Goal: Information Seeking & Learning: Learn about a topic

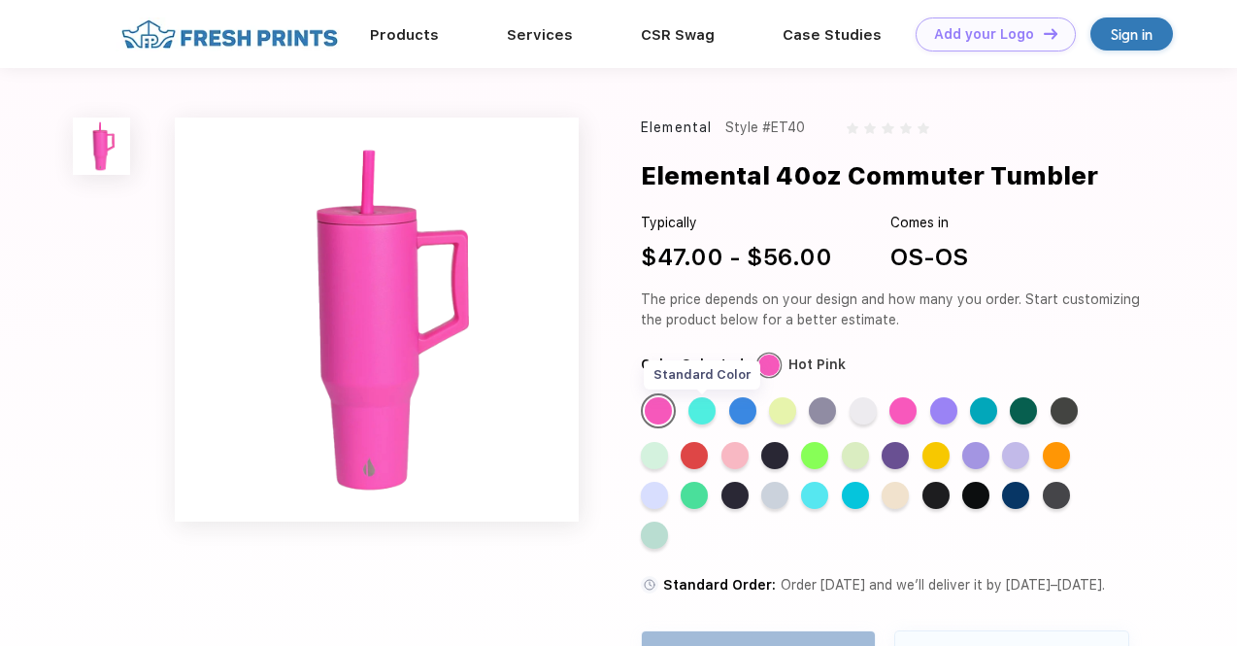
click at [704, 407] on div "Standard Color" at bounding box center [702, 410] width 27 height 27
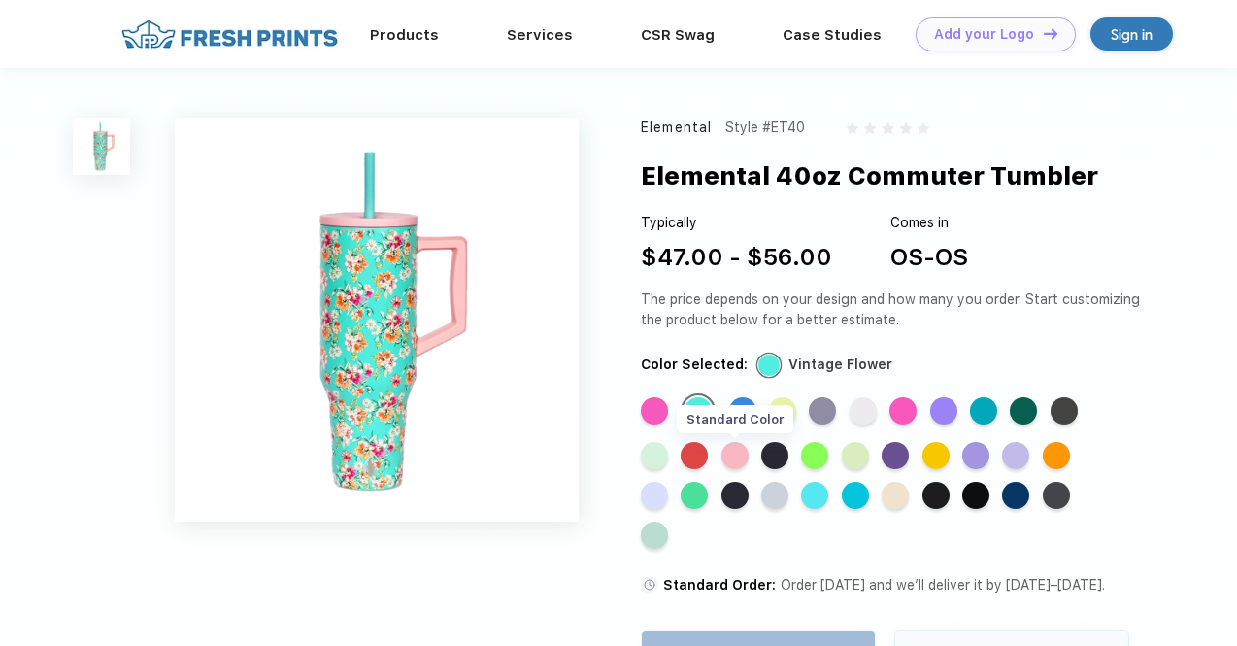
click at [746, 455] on div "Standard Color" at bounding box center [735, 455] width 27 height 27
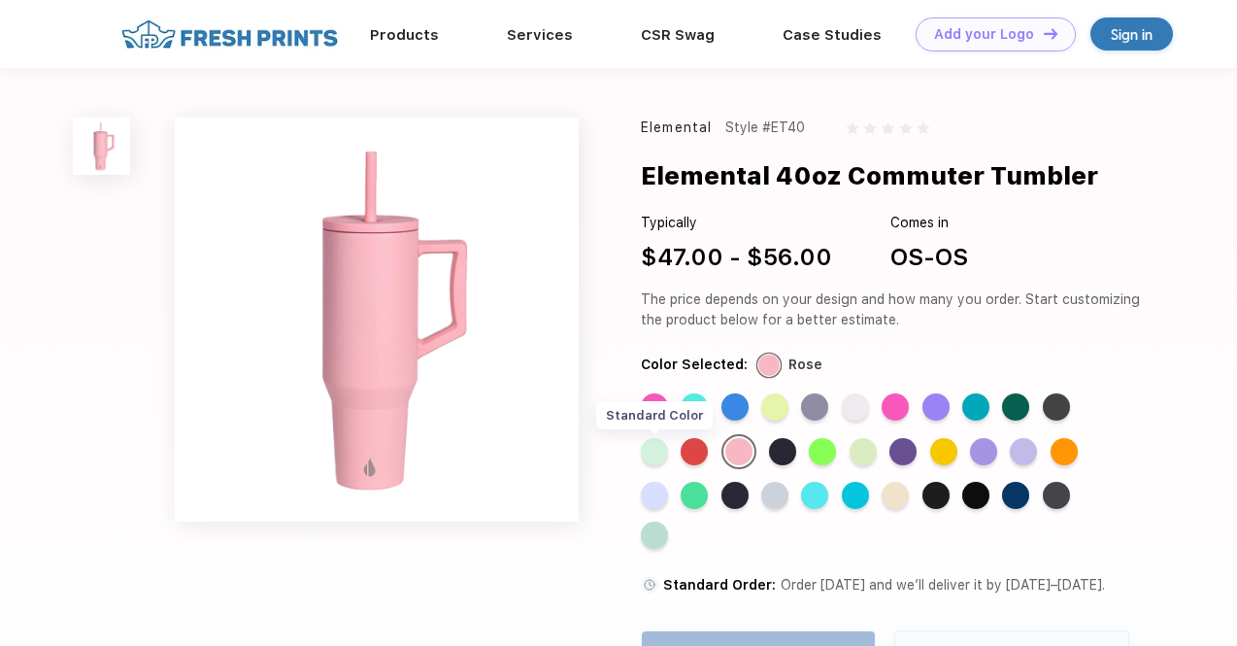
click at [660, 457] on div "Standard Color" at bounding box center [654, 451] width 27 height 27
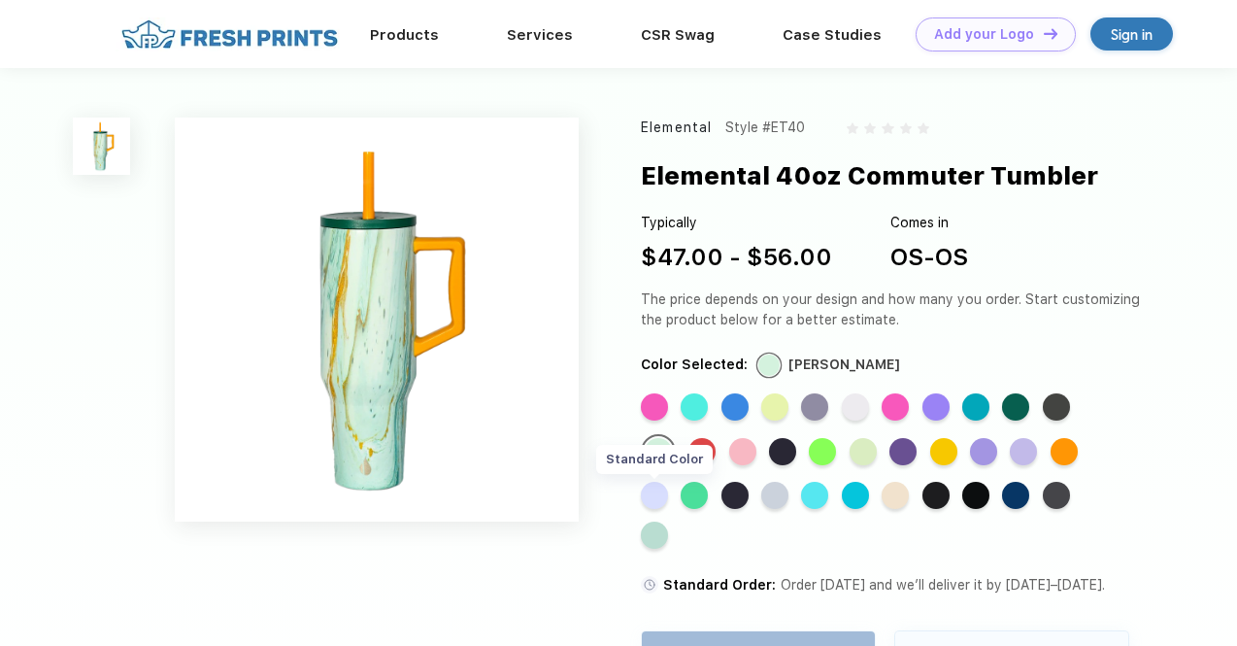
click at [653, 492] on div "Standard Color" at bounding box center [654, 495] width 27 height 27
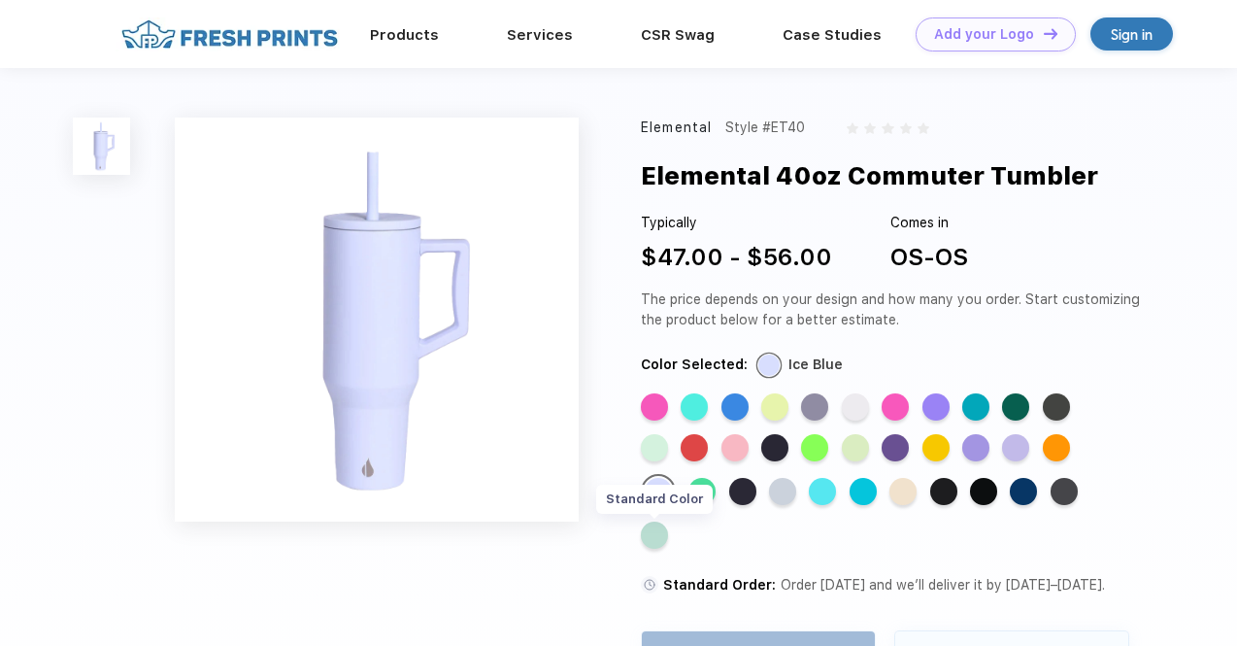
click at [657, 535] on div "Standard Color" at bounding box center [654, 535] width 27 height 27
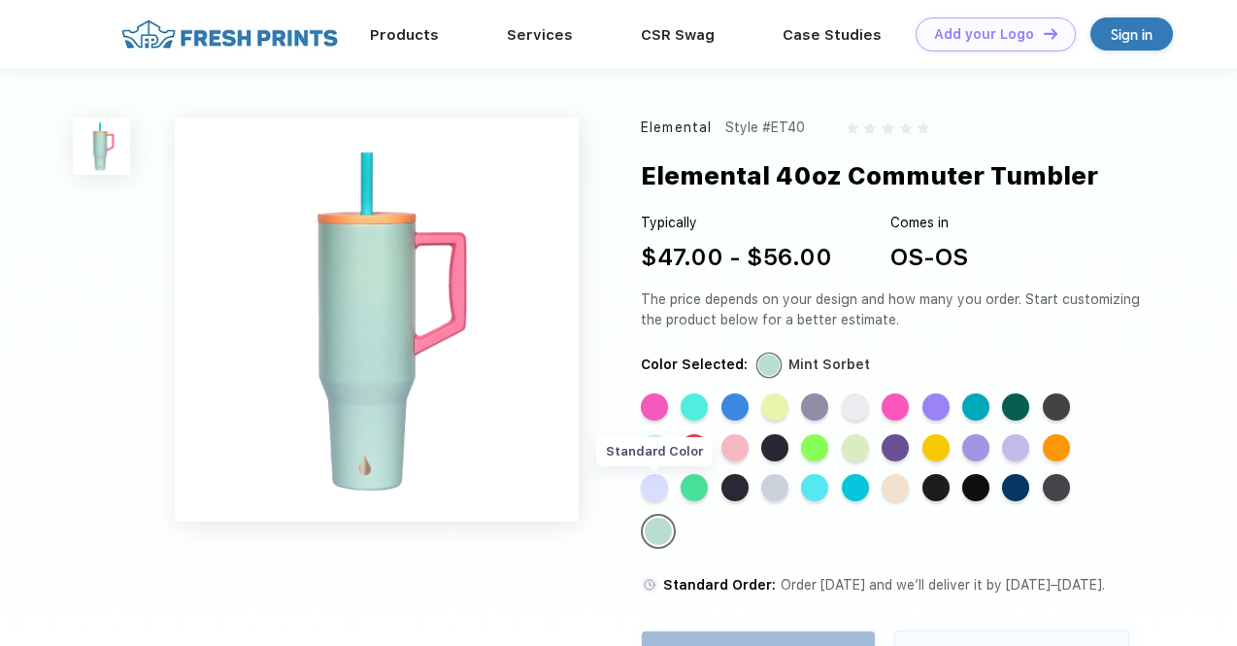
click at [658, 481] on div "Standard Color" at bounding box center [654, 487] width 27 height 27
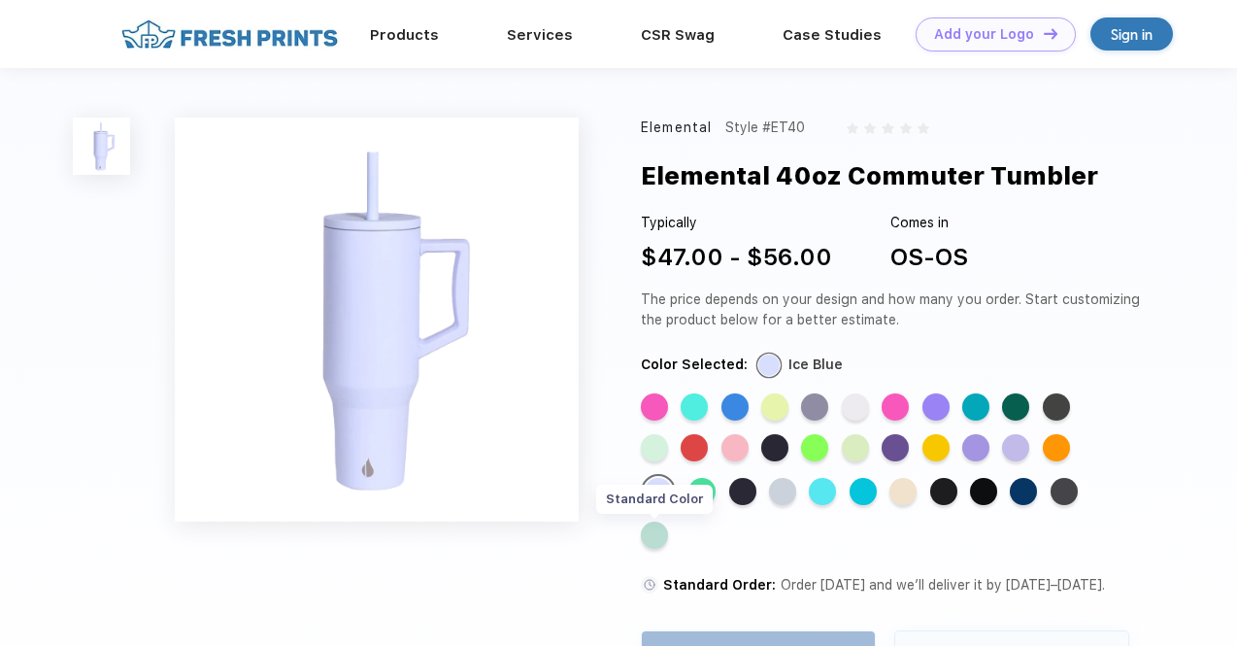
click at [653, 542] on div "Standard Color" at bounding box center [654, 535] width 27 height 27
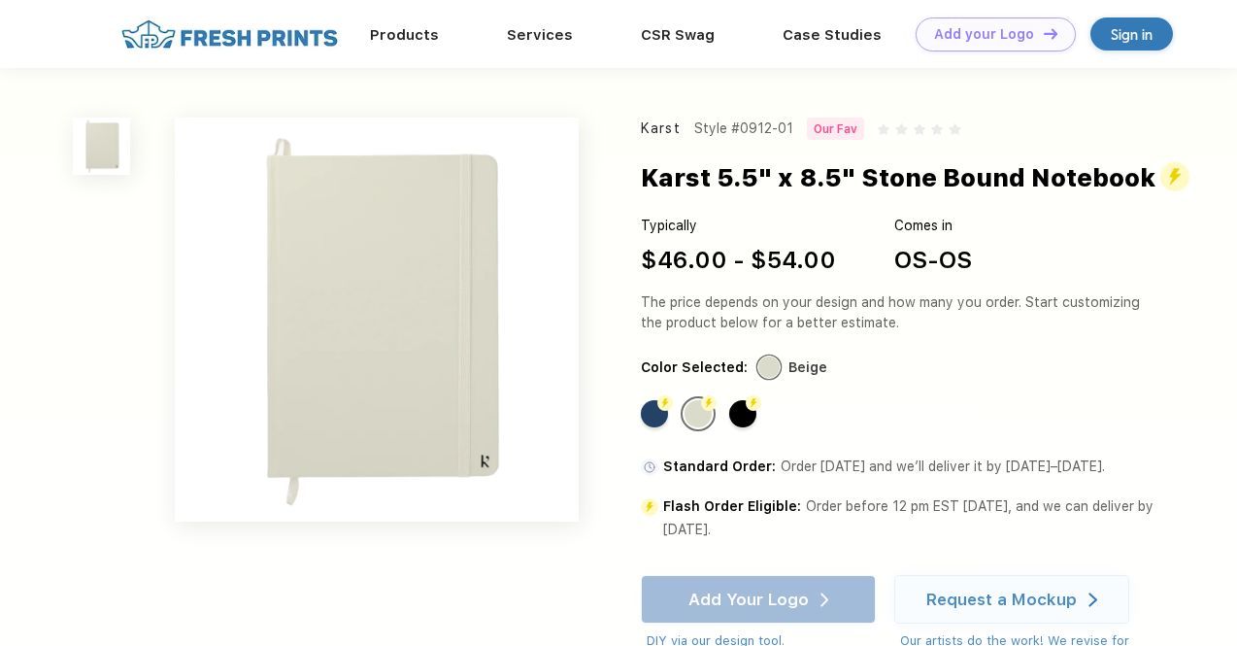
drag, startPoint x: 662, startPoint y: 301, endPoint x: 944, endPoint y: 525, distance: 360.1
click at [944, 525] on div "Karst Style #0912-01 Our Fav Karst 5.5" x 8.5" Stone Bound Notebook Typically $…" at bounding box center [894, 394] width 507 height 552
click at [944, 525] on div "Flash Order Eligible: Order before 12 pm EST tomorrow, and we can deliver by Oc…" at bounding box center [924, 517] width 522 height 47
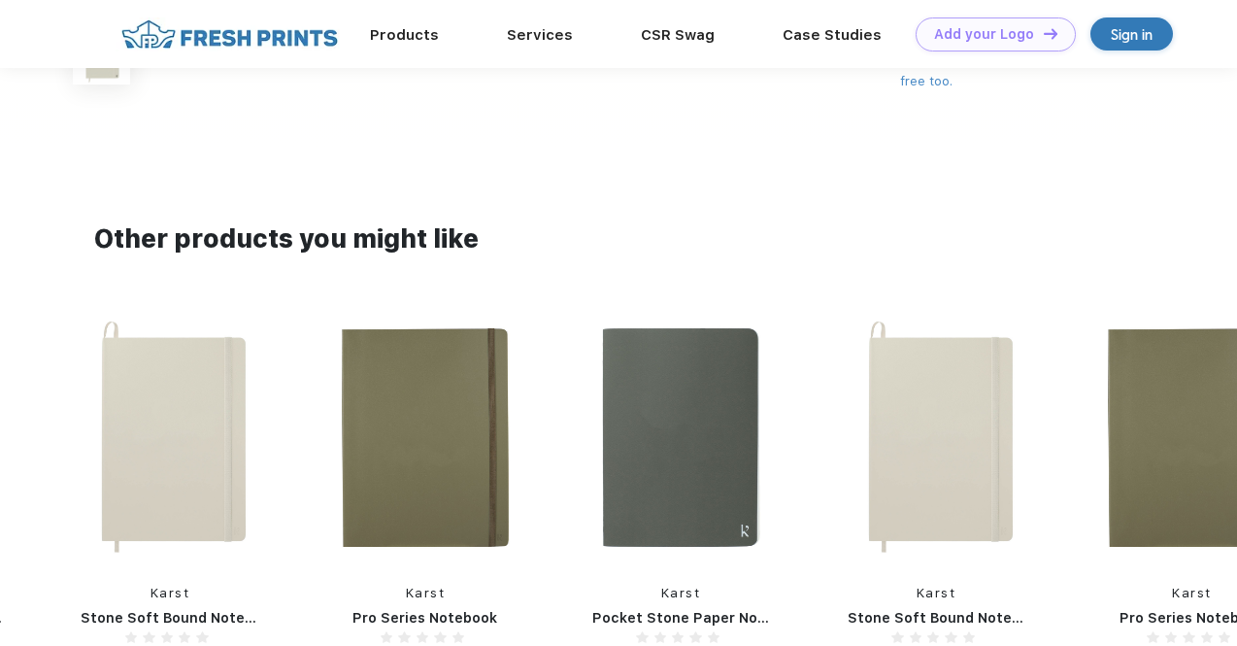
scroll to position [512, 0]
click at [702, 431] on img at bounding box center [681, 437] width 217 height 248
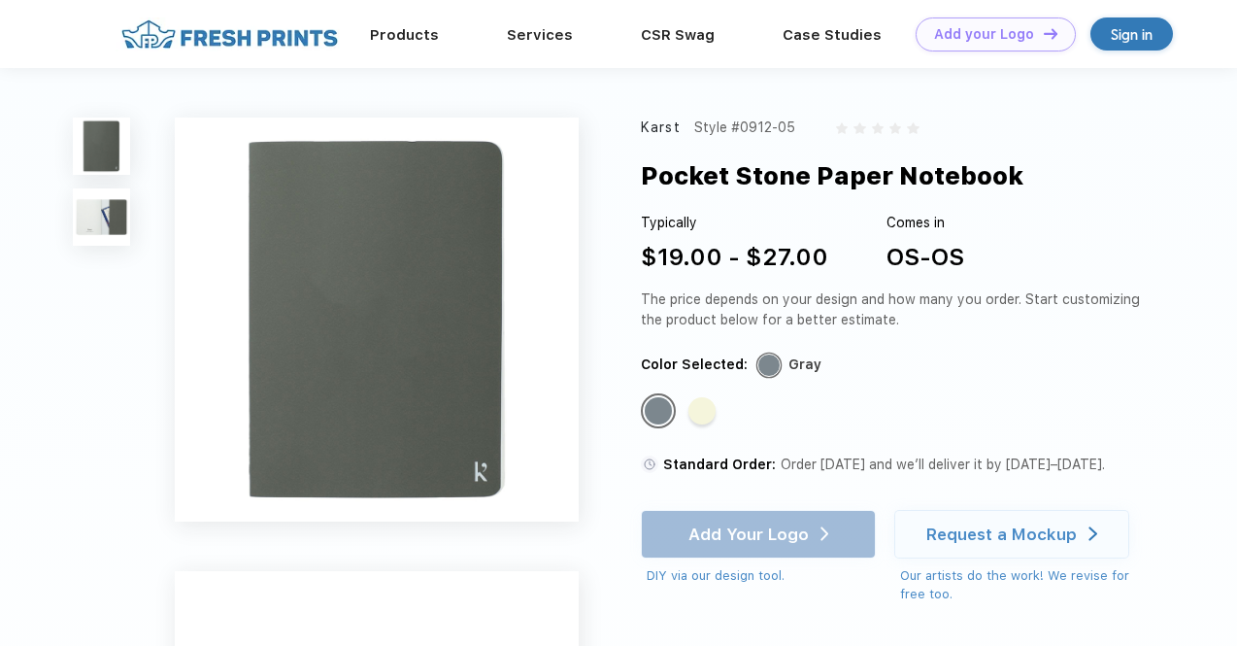
click at [742, 308] on div "The price depends on your design and how many you order. Start customizing the …" at bounding box center [894, 309] width 507 height 41
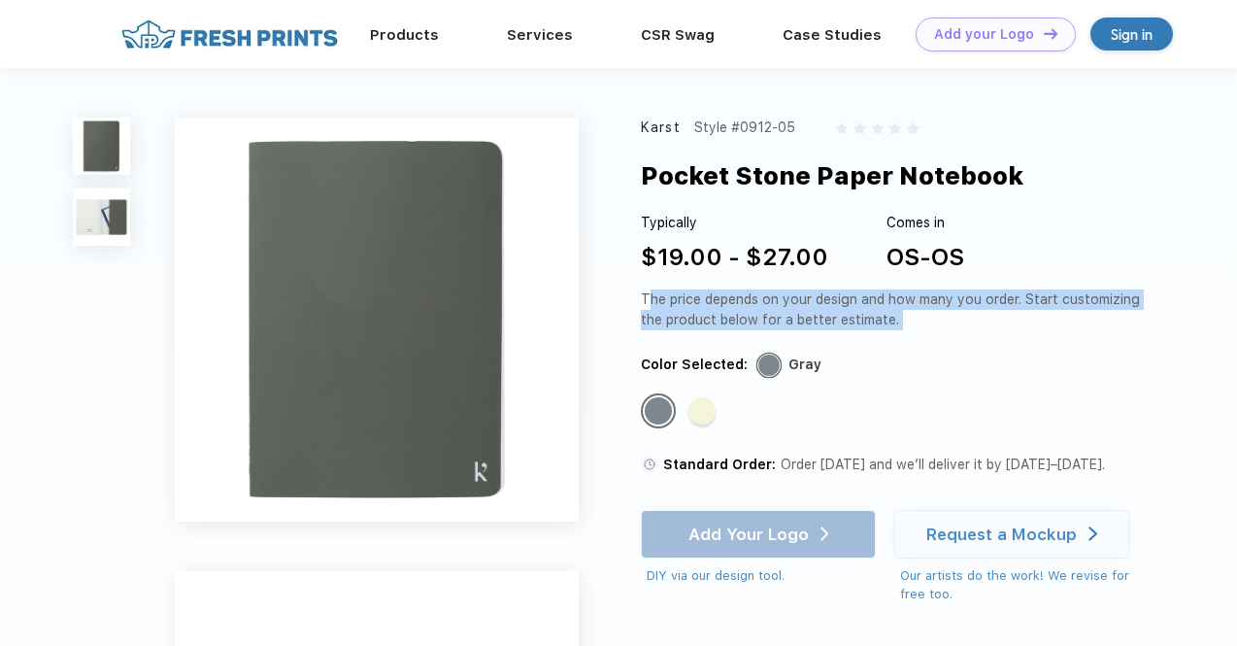
click at [742, 308] on div "The price depends on your design and how many you order. Start customizing the …" at bounding box center [894, 309] width 507 height 41
click at [744, 299] on div "The price depends on your design and how many you order. Start customizing the …" at bounding box center [894, 309] width 507 height 41
click at [913, 315] on div "The price depends on your design and how many you order. Start customizing the …" at bounding box center [894, 309] width 507 height 41
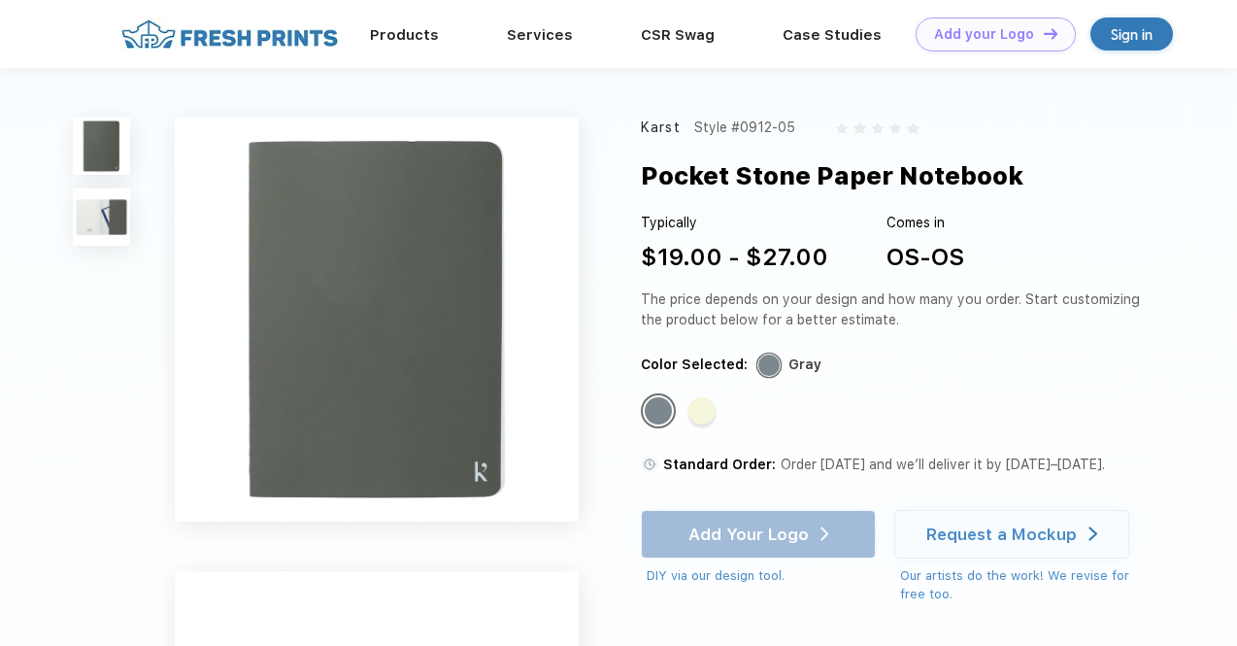
click at [913, 315] on div "The price depends on your design and how many you order. Start customizing the …" at bounding box center [894, 309] width 507 height 41
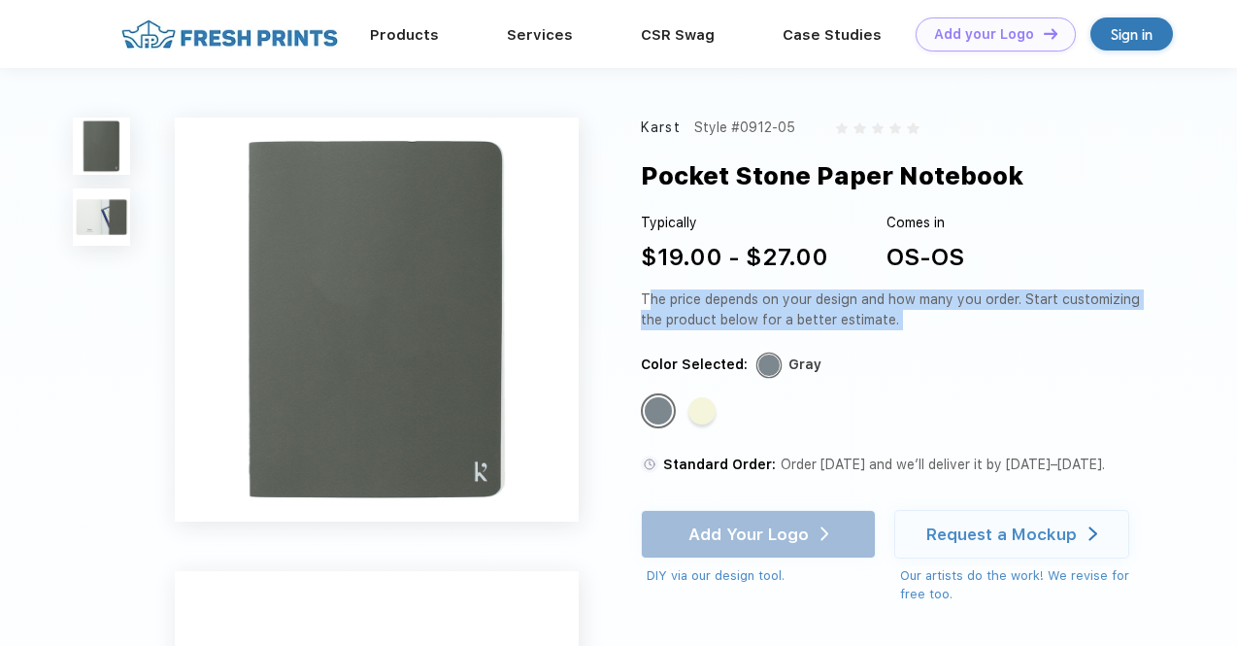
click at [913, 315] on div "The price depends on your design and how many you order. Start customizing the …" at bounding box center [894, 309] width 507 height 41
click at [826, 306] on div "The price depends on your design and how many you order. Start customizing the …" at bounding box center [894, 309] width 507 height 41
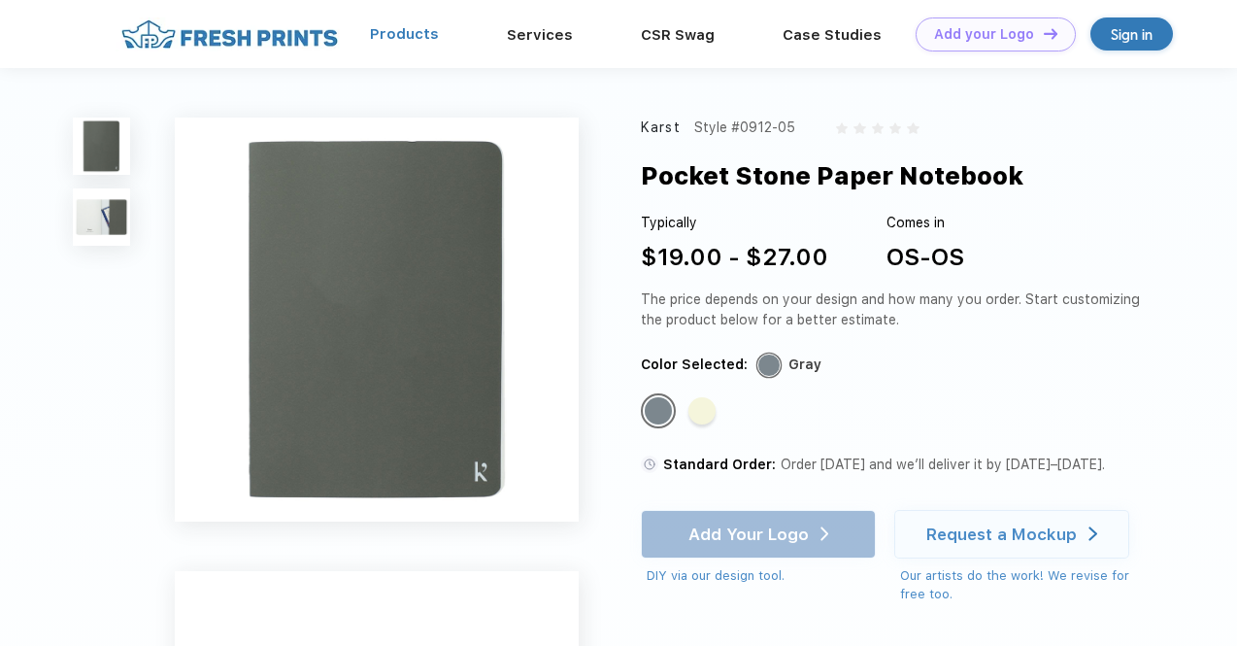
click at [397, 31] on link "Products" at bounding box center [404, 33] width 69 height 17
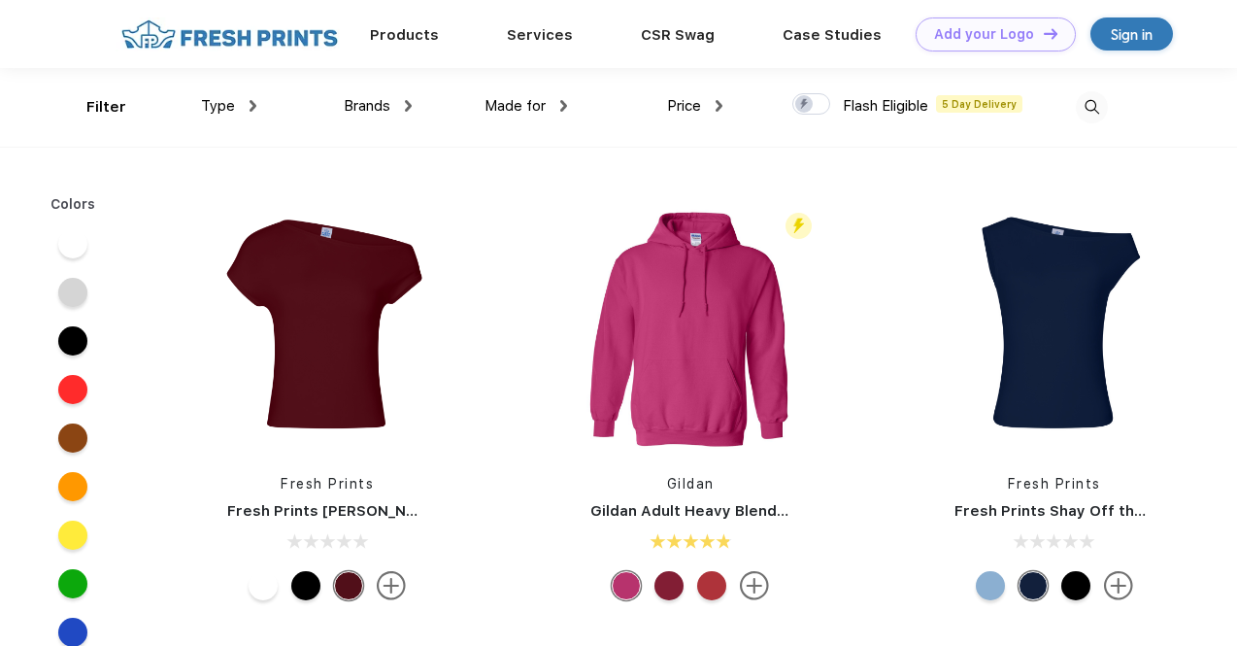
scroll to position [1, 0]
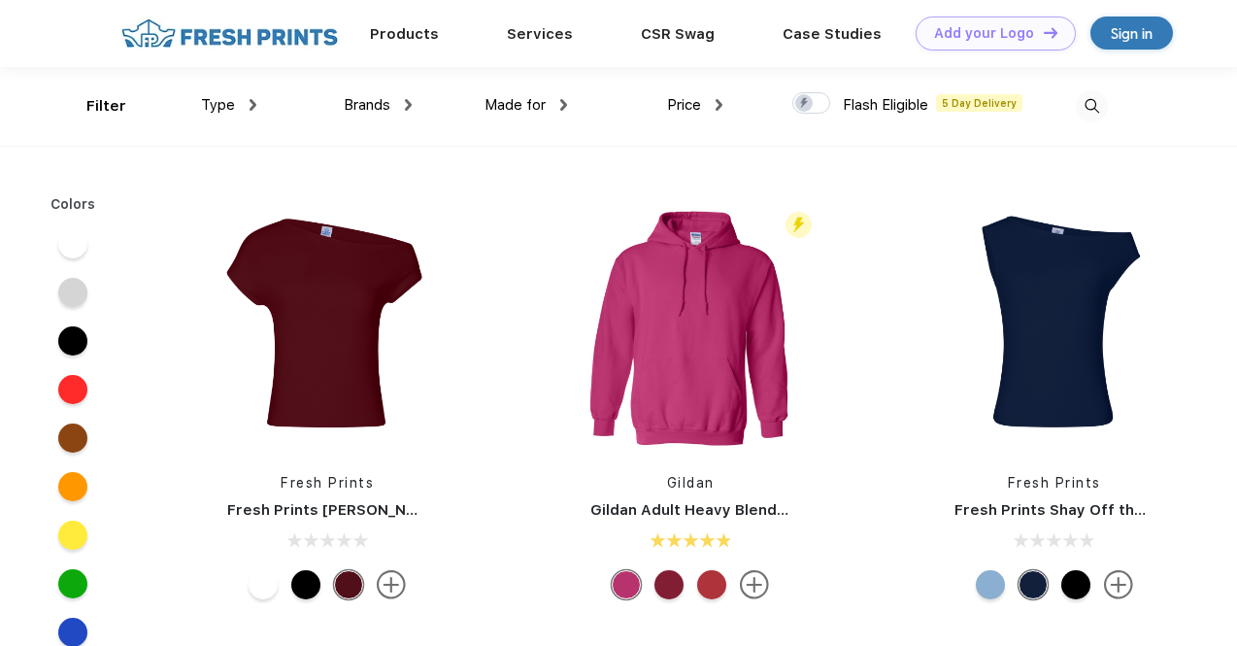
click at [412, 113] on div "Made for Unisex Women Men Youth" at bounding box center [489, 106] width 155 height 79
click at [385, 94] on div "Brands" at bounding box center [378, 105] width 68 height 22
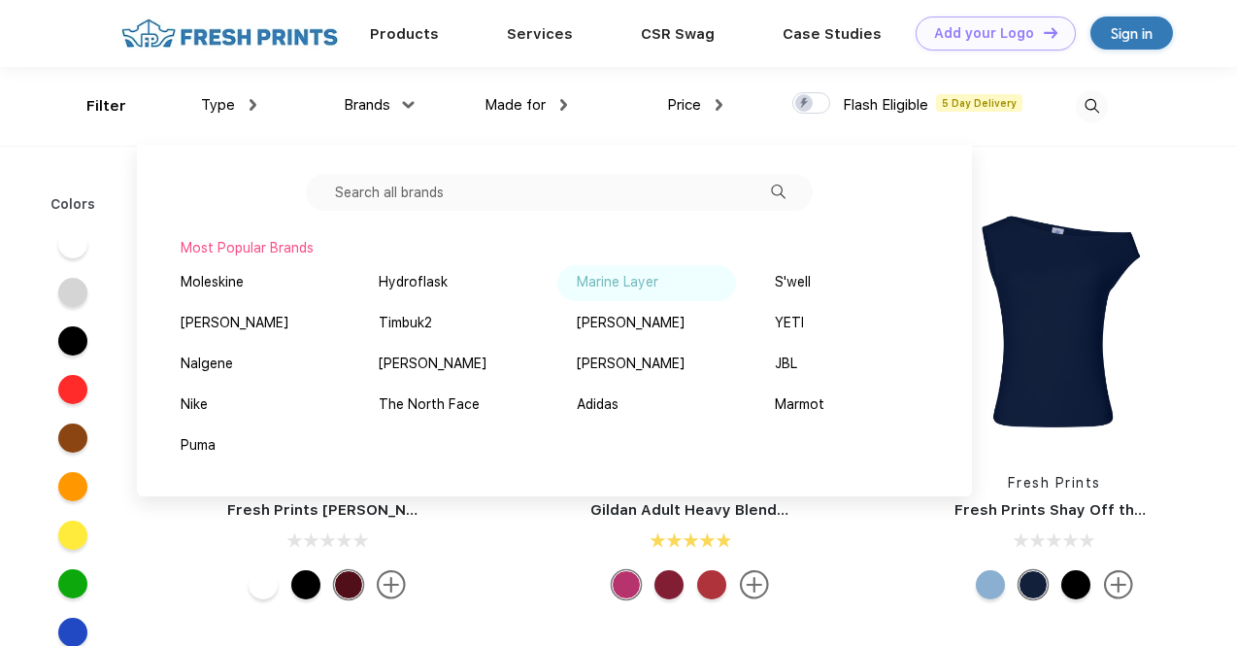
click at [602, 274] on div "Marine Layer" at bounding box center [618, 282] width 82 height 20
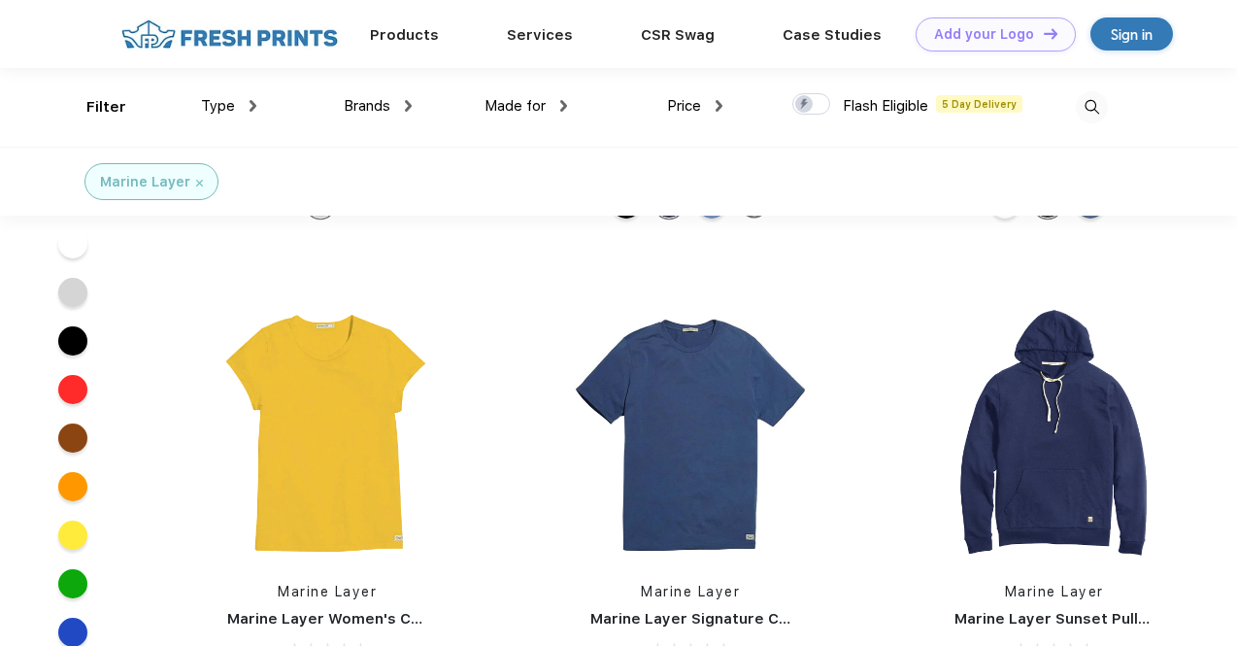
scroll to position [2661, 0]
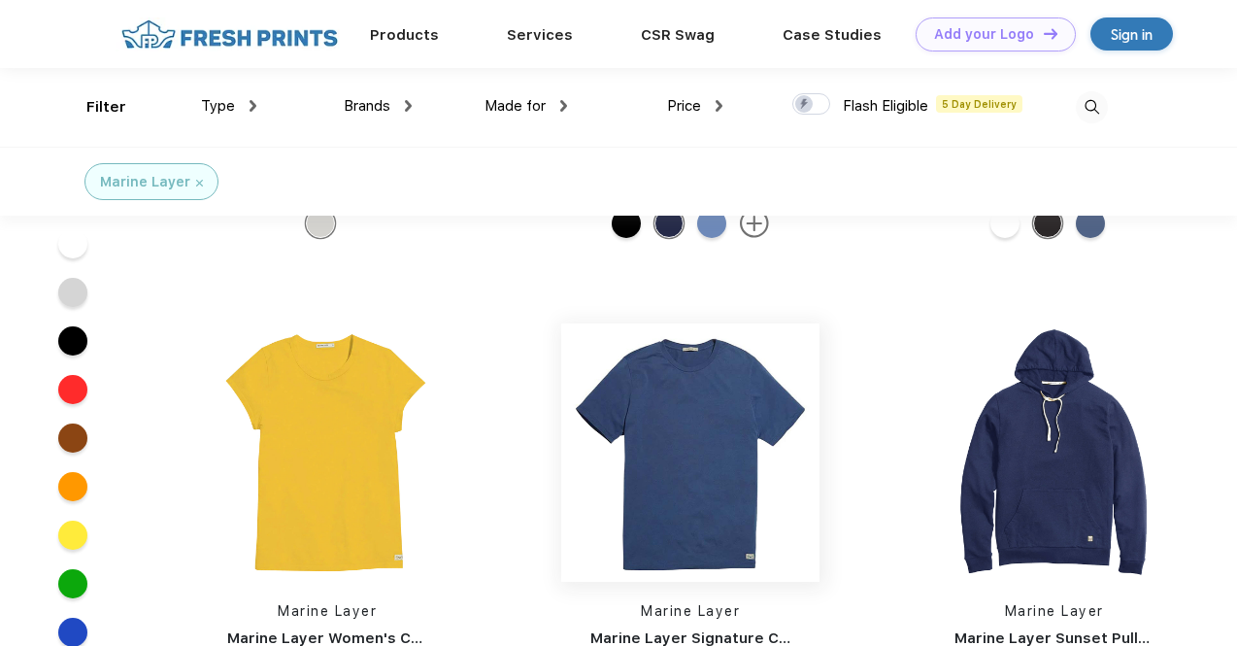
click at [678, 422] on img at bounding box center [690, 452] width 258 height 258
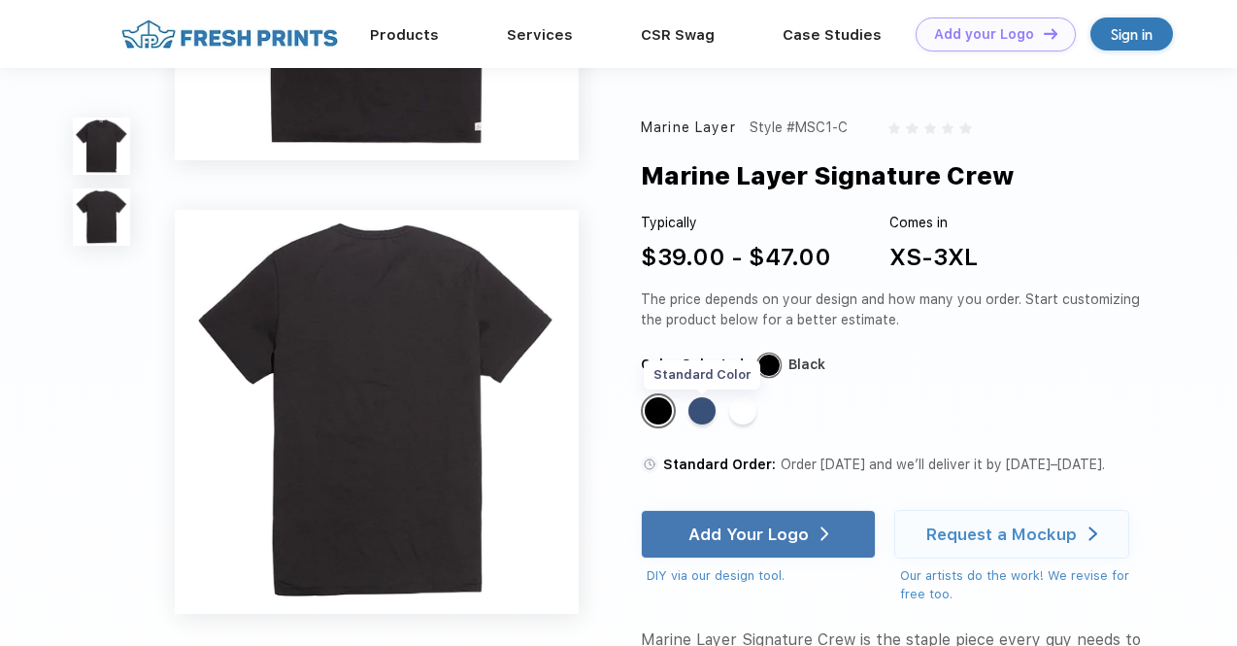
click at [708, 412] on div "Standard Color" at bounding box center [702, 410] width 27 height 27
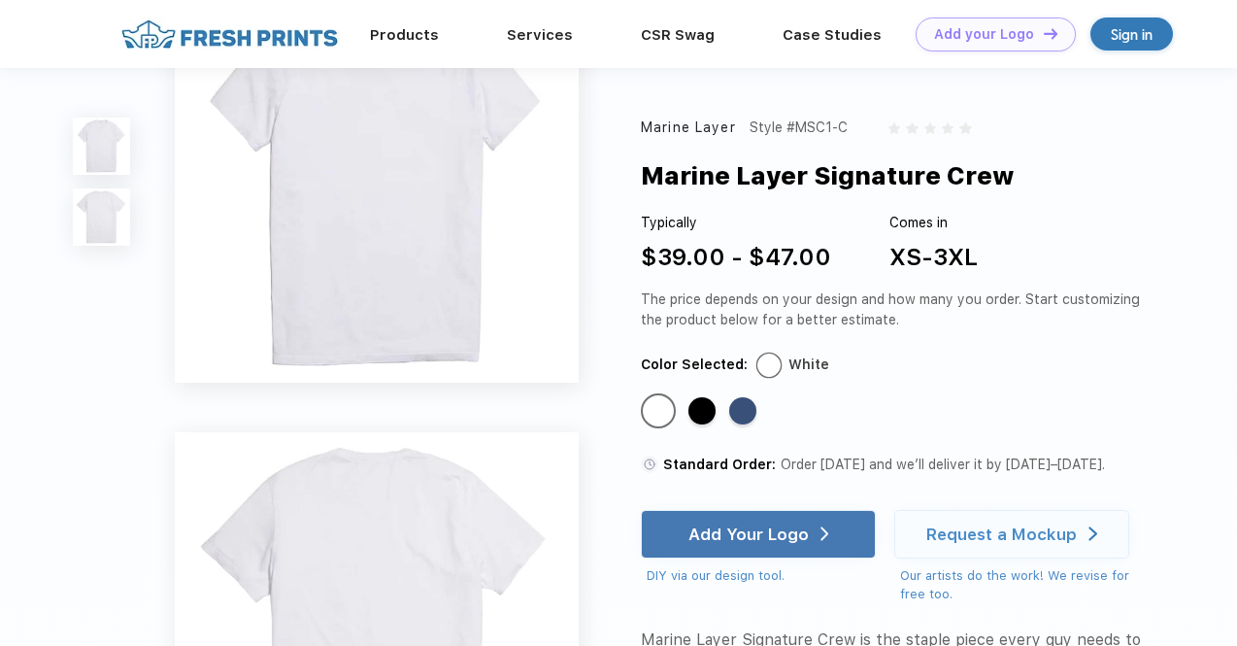
scroll to position [440, 0]
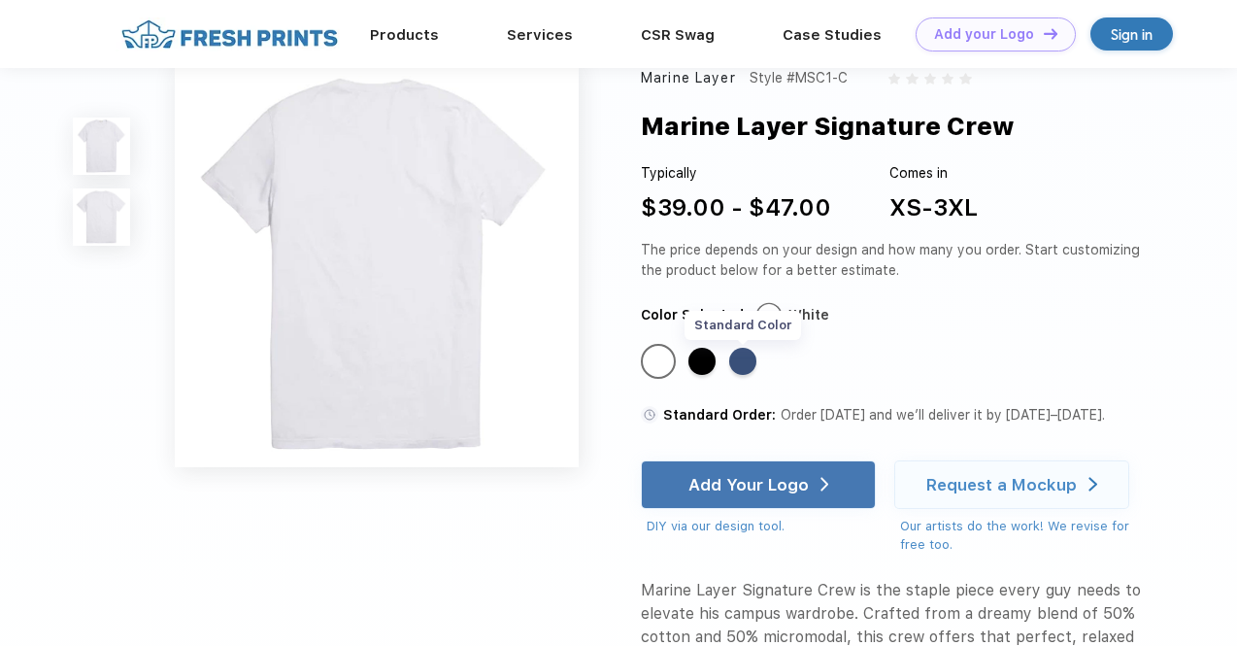
click at [748, 355] on div "Standard Color" at bounding box center [742, 362] width 27 height 27
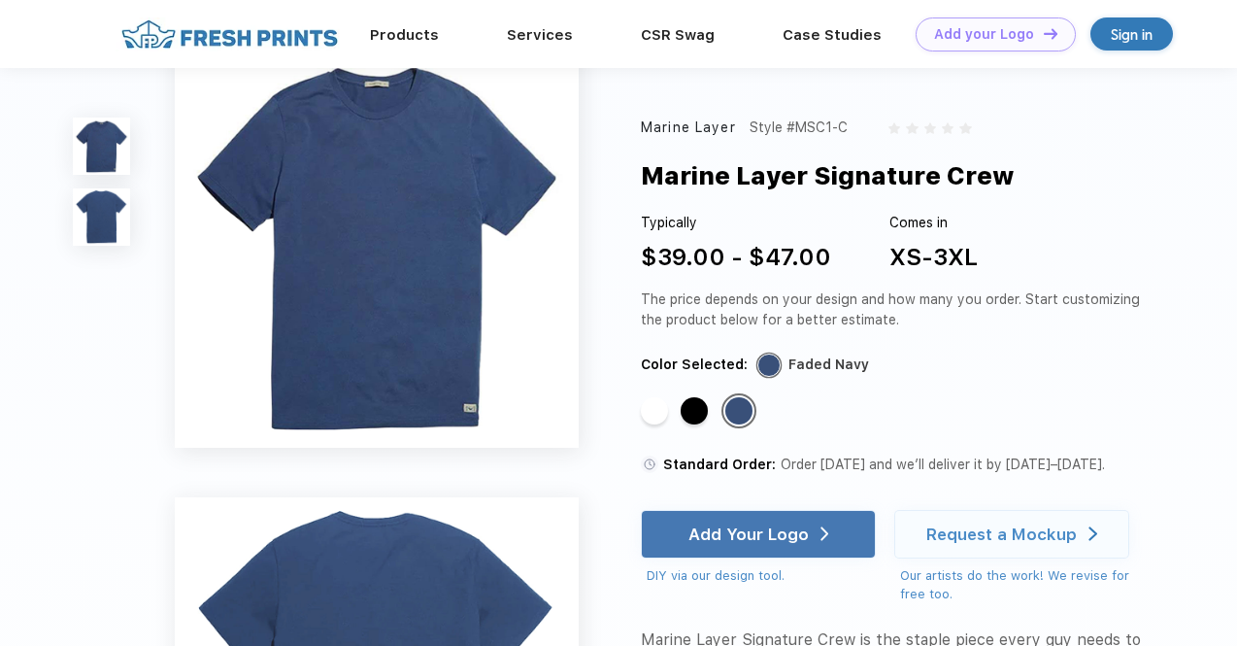
scroll to position [0, 0]
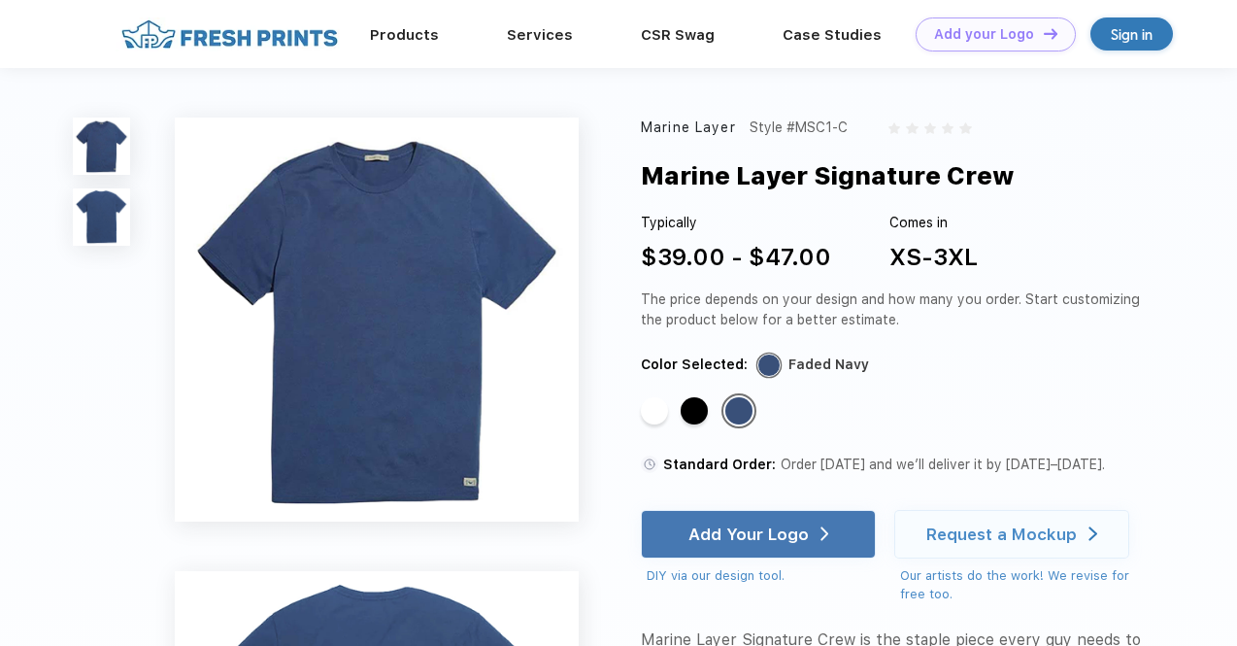
click at [209, 39] on img at bounding box center [230, 34] width 228 height 34
